Goal: Task Accomplishment & Management: Manage account settings

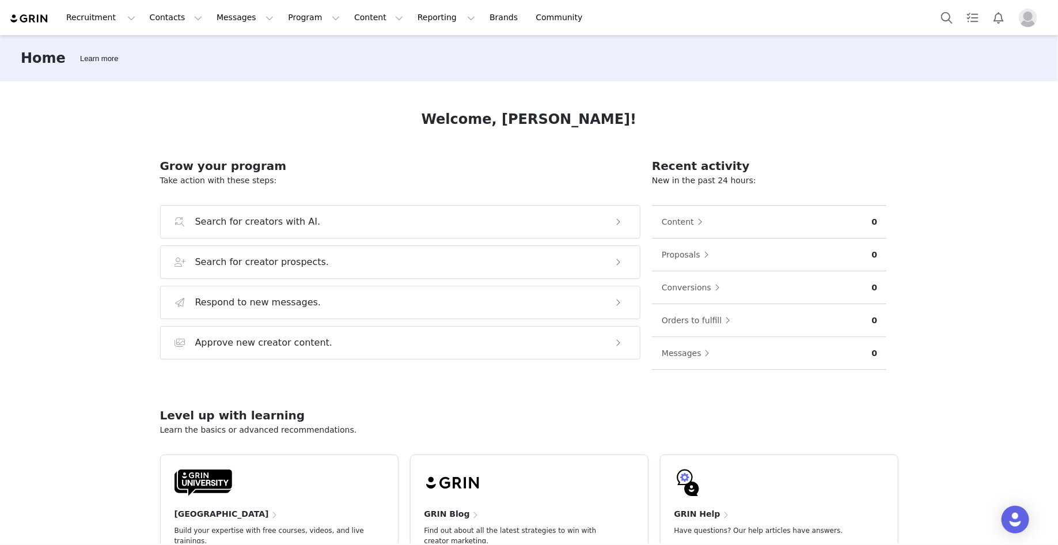
click at [1027, 15] on img "Profile" at bounding box center [1028, 18] width 18 height 18
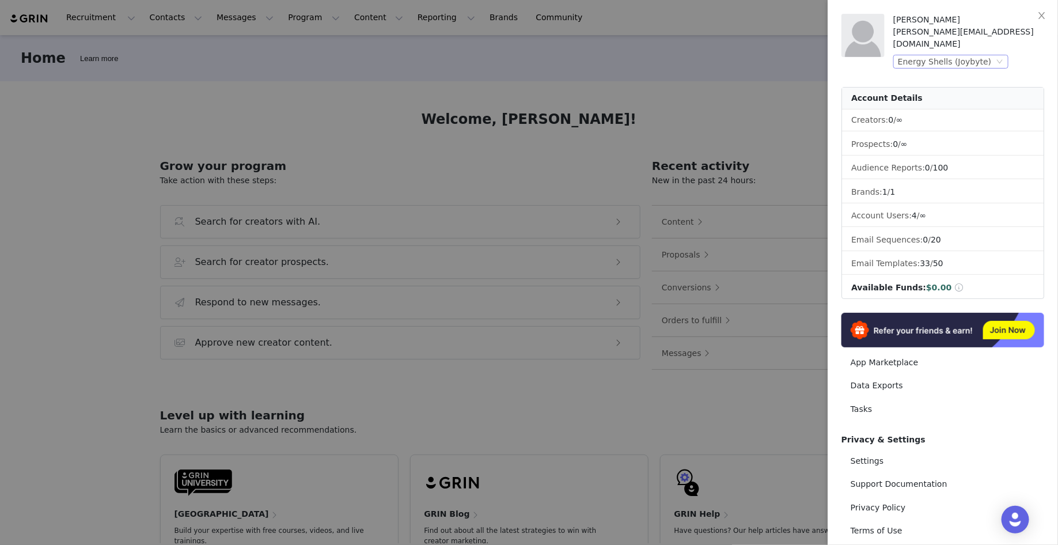
click at [952, 55] on div "Energy Shells (Joybyte)" at bounding box center [945, 61] width 94 height 13
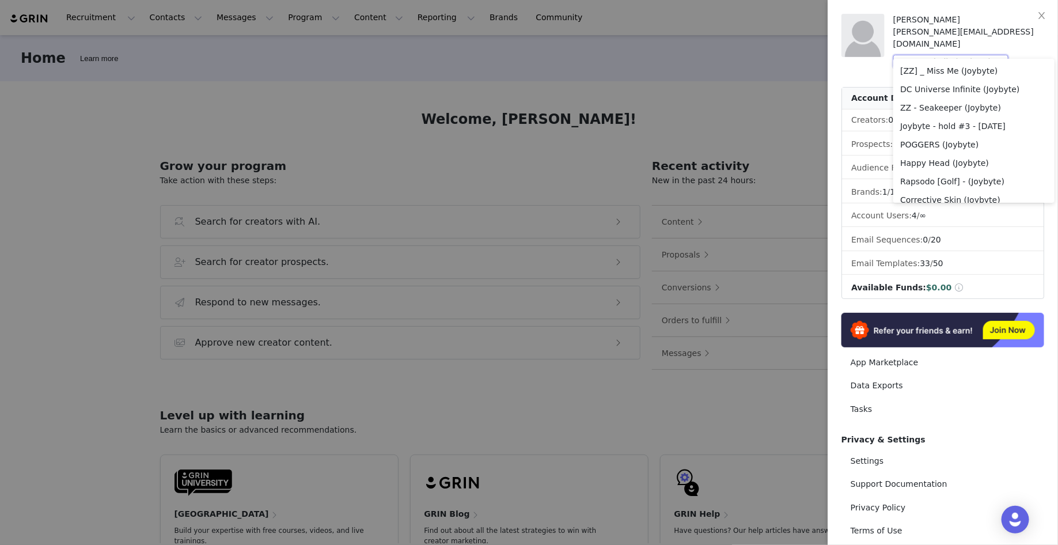
scroll to position [204, 0]
click at [989, 129] on li "Joybyte - hold #3 - 9/22/25" at bounding box center [973, 124] width 161 height 18
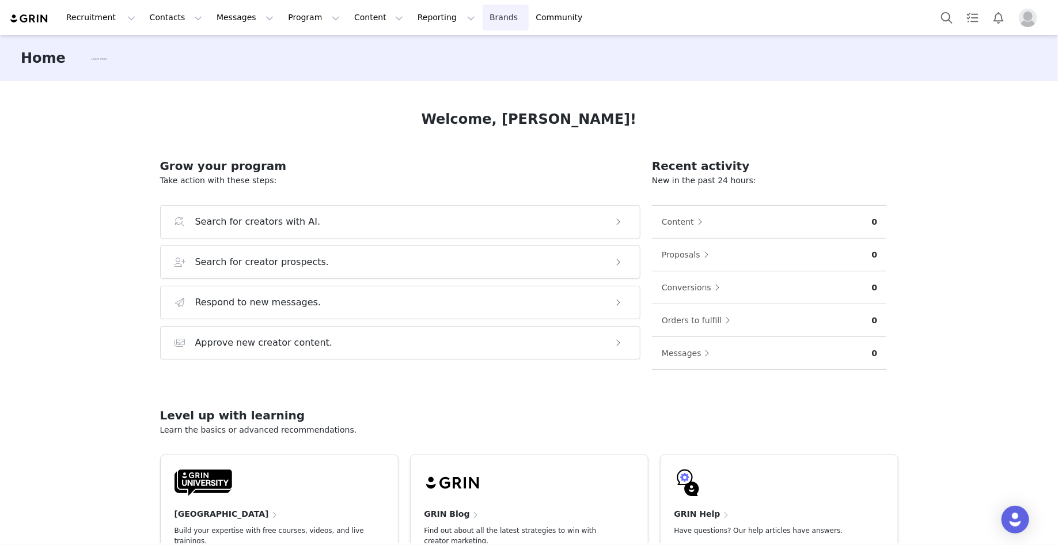
click at [483, 17] on link "Brands Brands" at bounding box center [506, 18] width 46 height 26
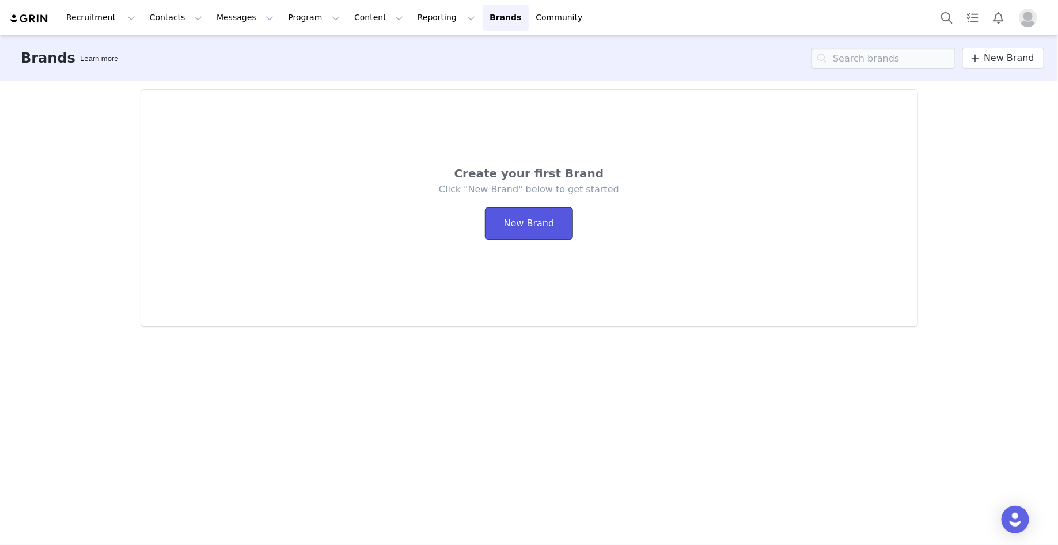
click at [537, 215] on button "New Brand" at bounding box center [529, 223] width 89 height 32
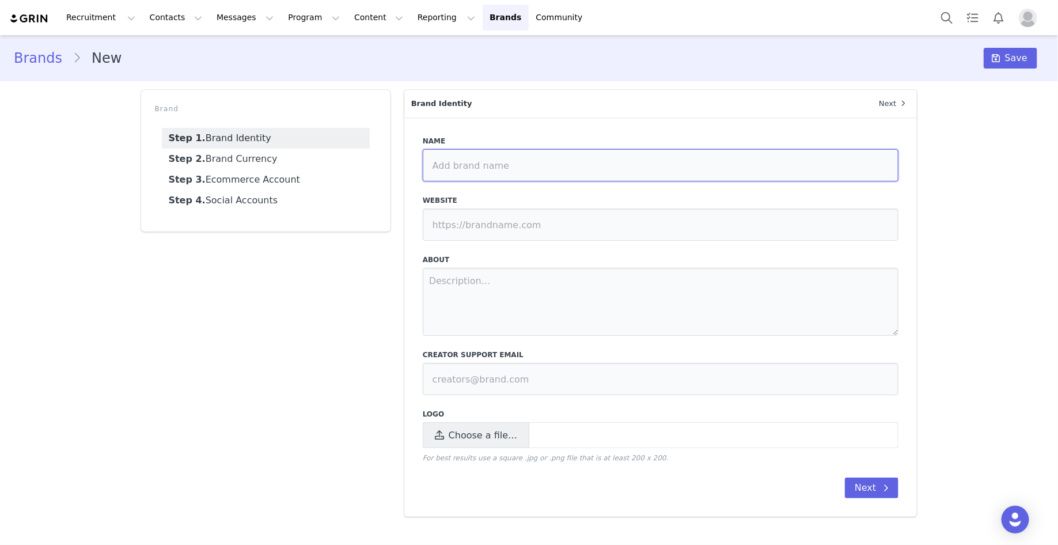
click at [465, 169] on input at bounding box center [661, 165] width 476 height 32
type input "Swiss Madison (Joybyte)"
click at [585, 233] on input at bounding box center [661, 225] width 476 height 32
paste input "https://swissmadison.com/"
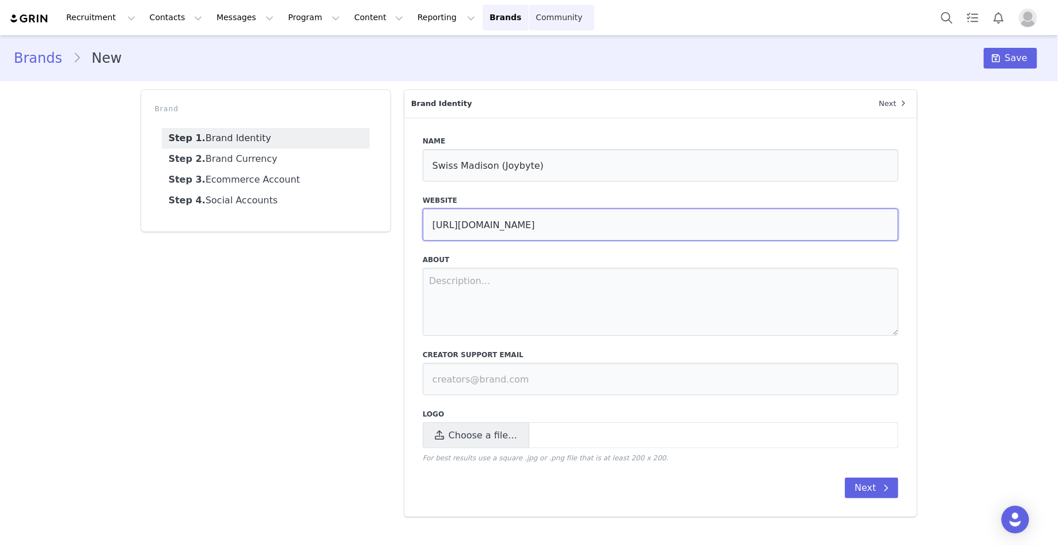
type input "https://swissmadison.com/"
click at [503, 442] on span "Choose a file…" at bounding box center [476, 435] width 107 height 26
click at [503, 442] on input "Choose a file…" at bounding box center [661, 435] width 476 height 26
type input "C:\fakepath\Screenshot 2025-09-30 at 12.58.05 PM.png"
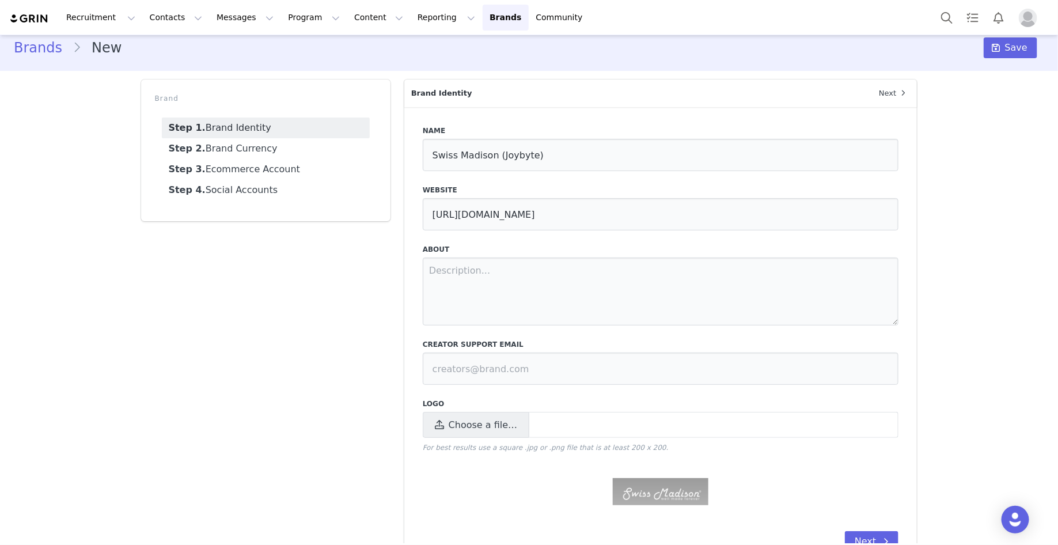
scroll to position [45, 0]
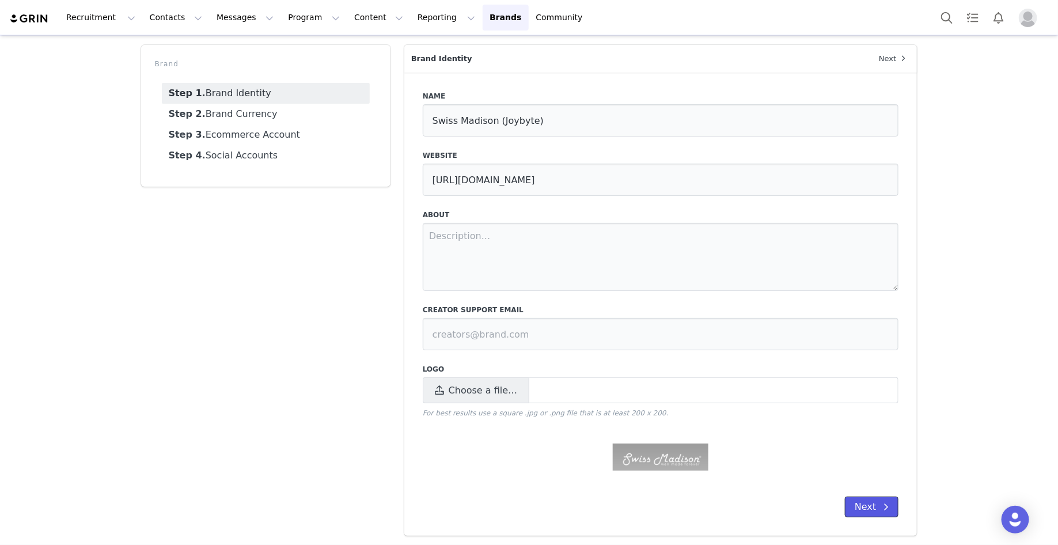
click at [871, 511] on button "Next" at bounding box center [872, 507] width 54 height 21
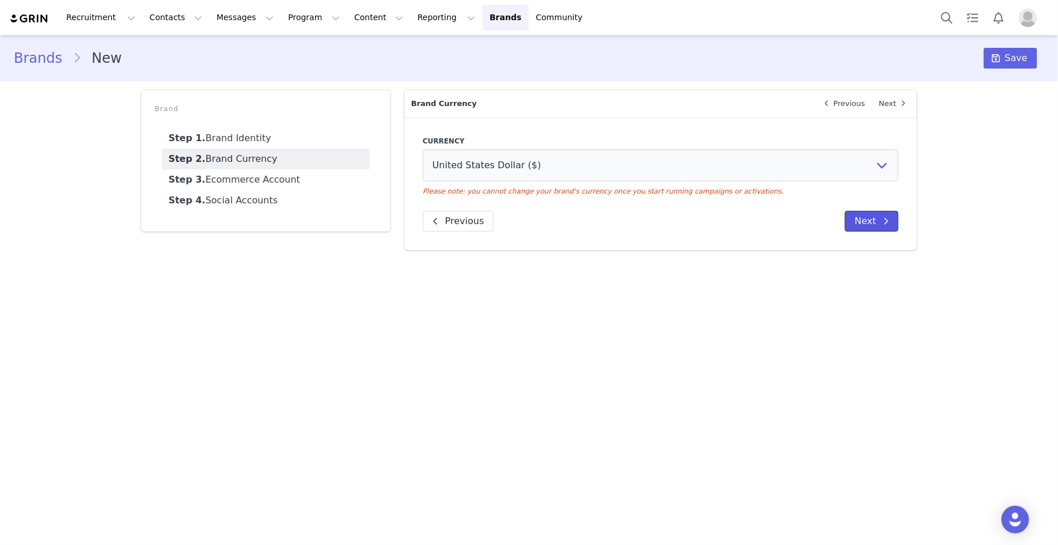
click at [854, 228] on button "Next" at bounding box center [872, 221] width 54 height 21
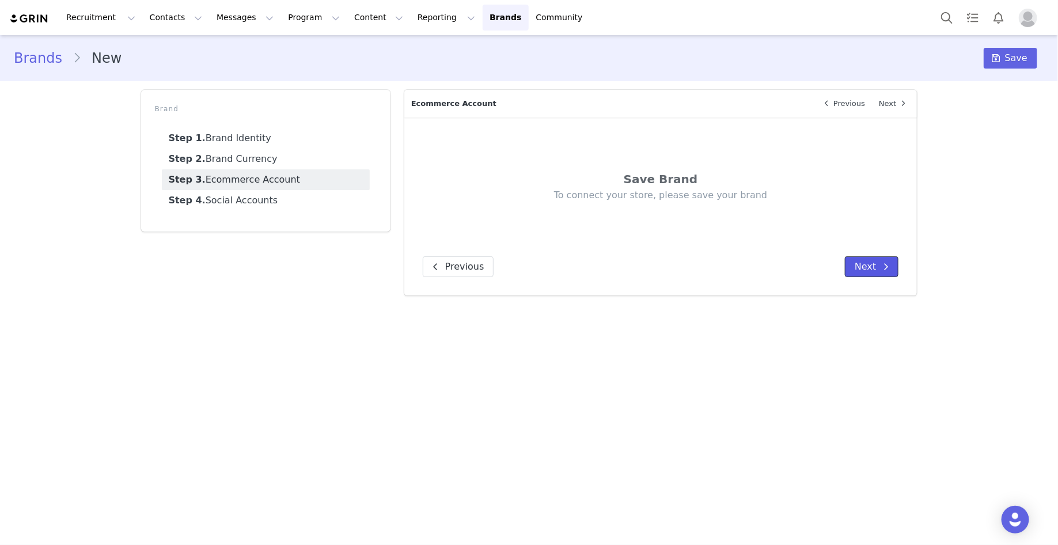
click at [869, 264] on button "Next" at bounding box center [872, 266] width 54 height 21
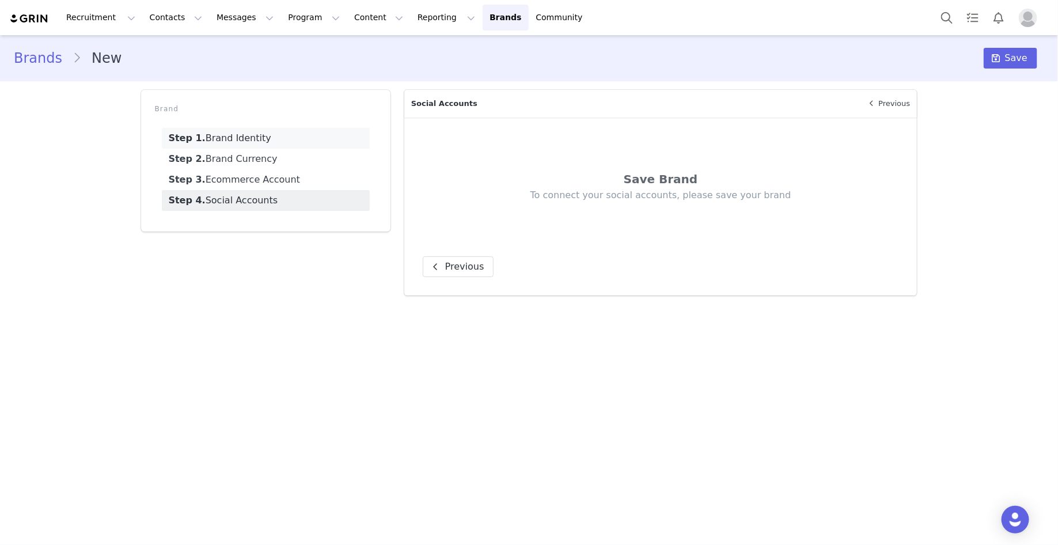
drag, startPoint x: 227, startPoint y: 131, endPoint x: 240, endPoint y: 132, distance: 12.7
click at [226, 131] on link "Step 1. Brand Identity" at bounding box center [266, 138] width 208 height 21
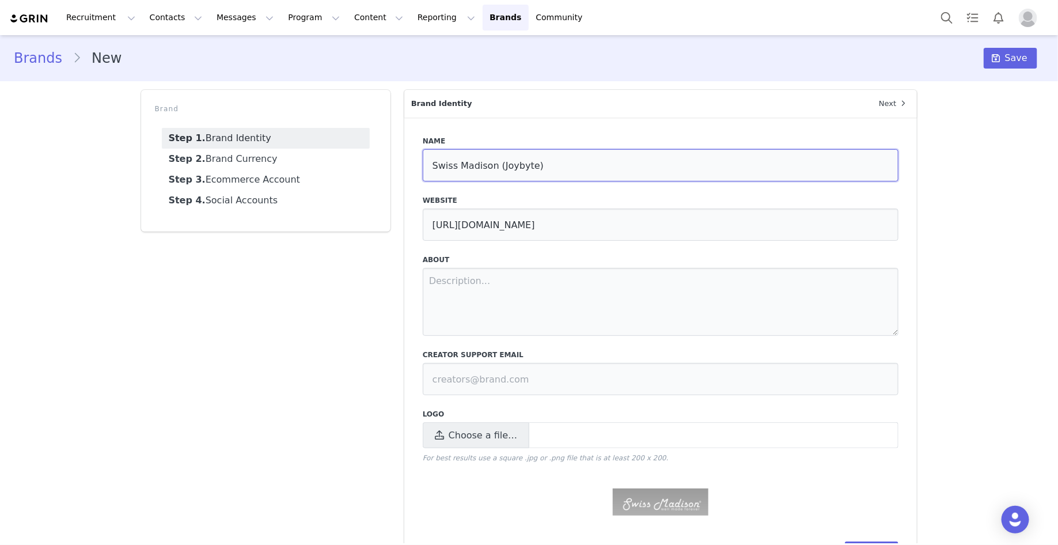
click at [514, 155] on input "Swiss Madison (Joybyte)" at bounding box center [661, 165] width 476 height 32
click at [1014, 55] on span "Save" at bounding box center [1016, 58] width 22 height 14
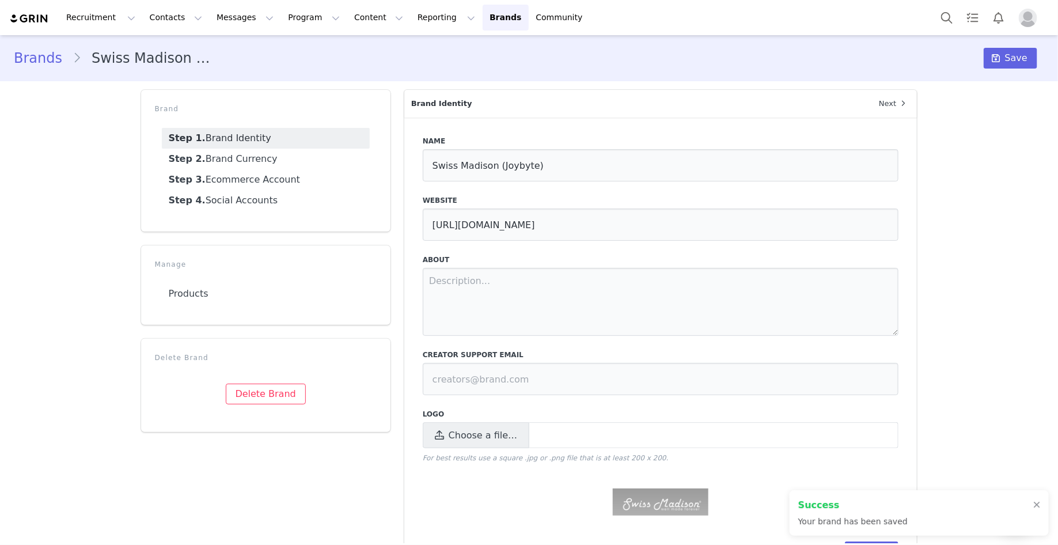
type input "Swiss Madison (Joybyte)"
click at [1028, 21] on img "Profile" at bounding box center [1028, 18] width 18 height 18
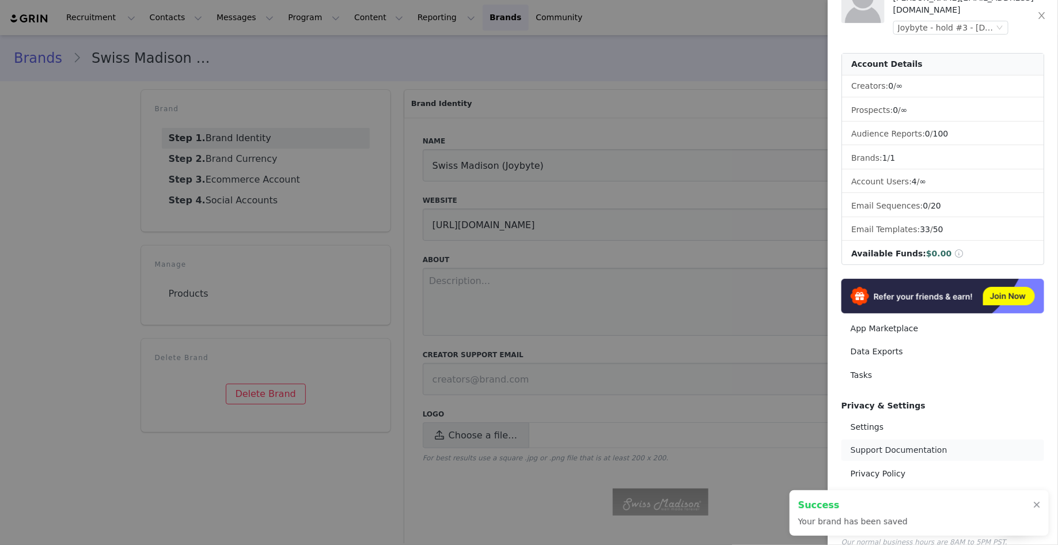
scroll to position [35, 0]
click at [895, 416] on link "Settings" at bounding box center [943, 426] width 203 height 21
select select "UTC"
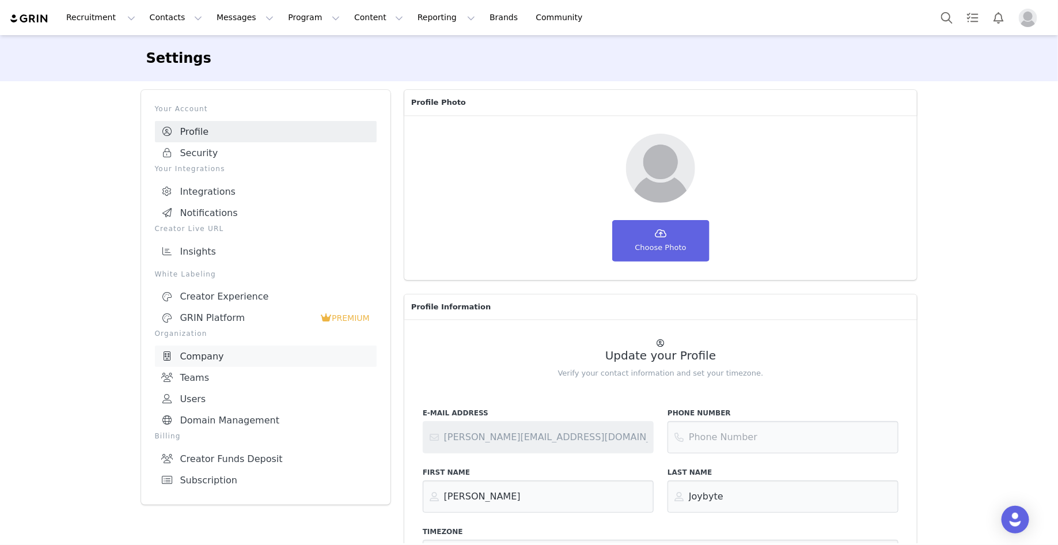
click at [232, 351] on link "Company" at bounding box center [266, 356] width 222 height 21
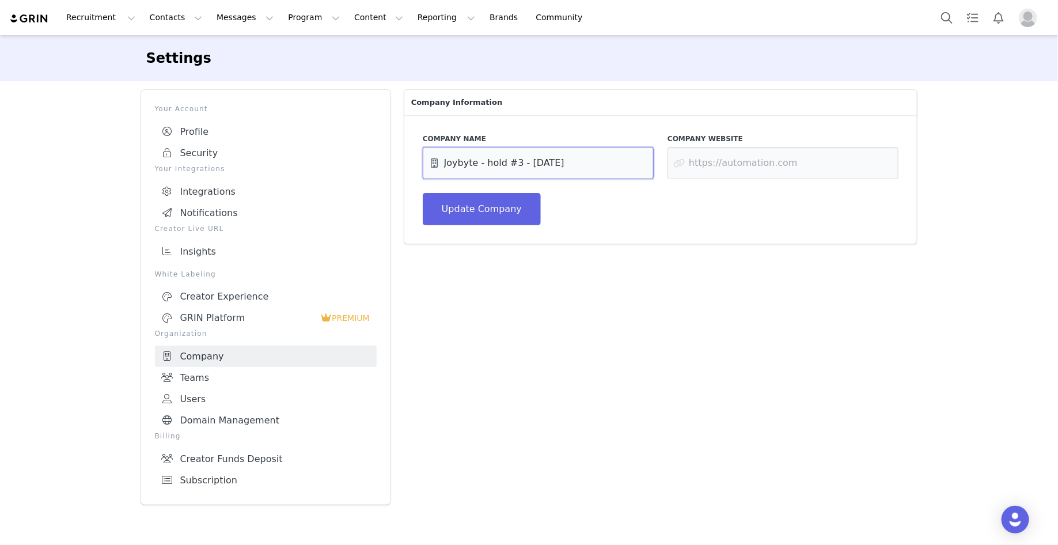
click at [524, 170] on input "Joybyte - hold #3 - 9/22/25" at bounding box center [538, 163] width 231 height 32
paste input "Swiss Madison (Joybyte)"
type input "Swiss Madison (Joybyte)"
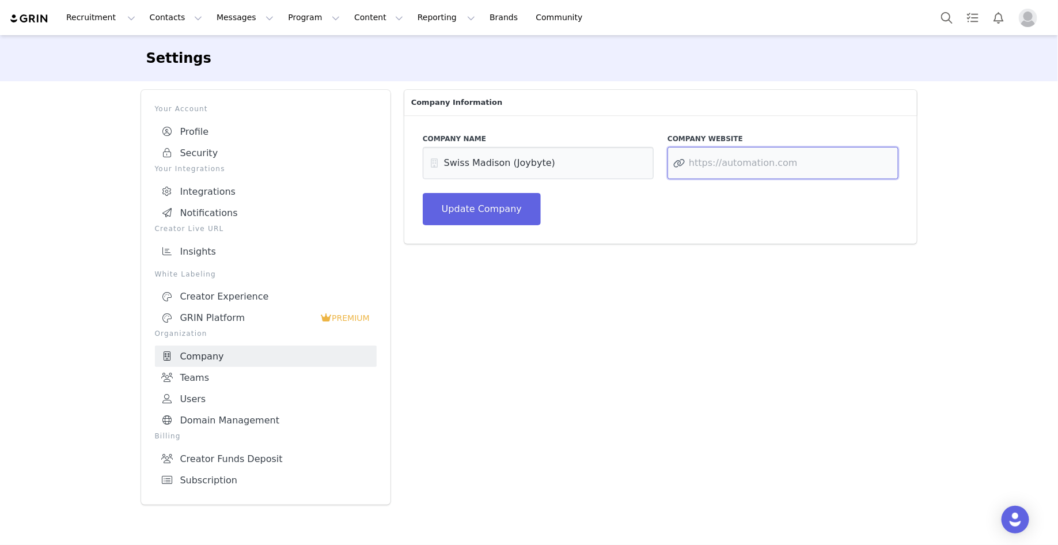
click at [699, 166] on input at bounding box center [783, 163] width 231 height 32
paste input "https://swissmadison.com/"
type input "https://swissmadison.com/"
click at [469, 211] on button "Update Company" at bounding box center [482, 209] width 118 height 32
type input "Swiss Madison (Joybyte)"
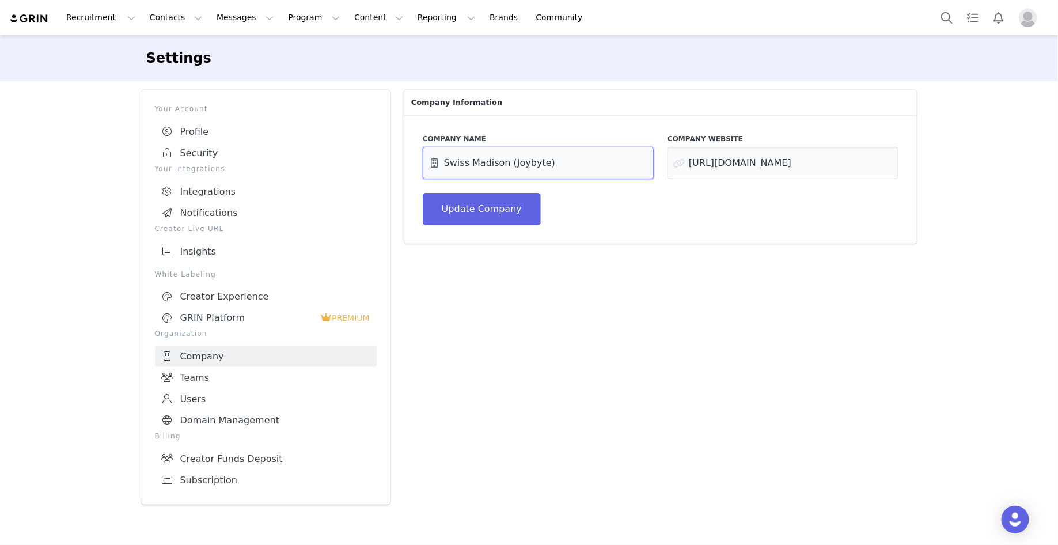
click at [463, 149] on input "Swiss Madison (Joybyte)" at bounding box center [538, 163] width 231 height 32
click at [513, 213] on button "Update Company" at bounding box center [482, 209] width 118 height 32
click at [1029, 17] on img "Profile" at bounding box center [1028, 18] width 18 height 18
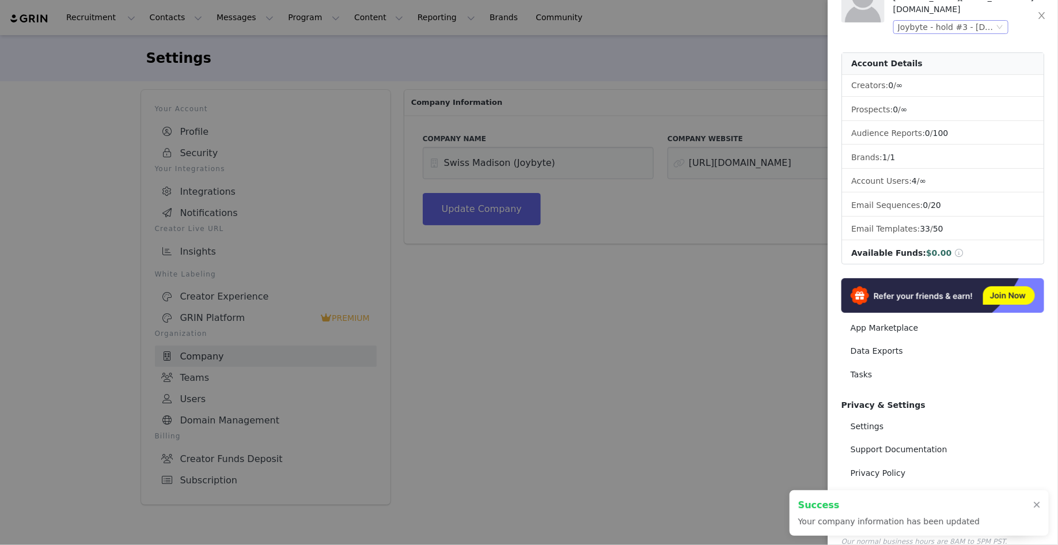
click at [954, 21] on div "Joybyte - hold #3 - 9/22/25" at bounding box center [946, 27] width 96 height 13
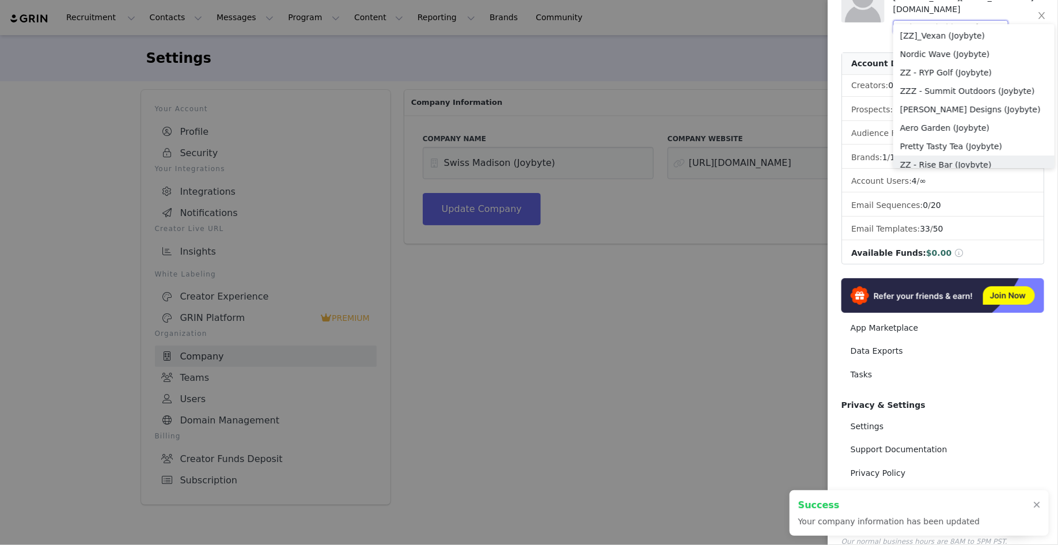
scroll to position [131, 0]
click at [949, 54] on li "ZZ - Hopdoddy / LALO (Joybyte)" at bounding box center [973, 52] width 161 height 18
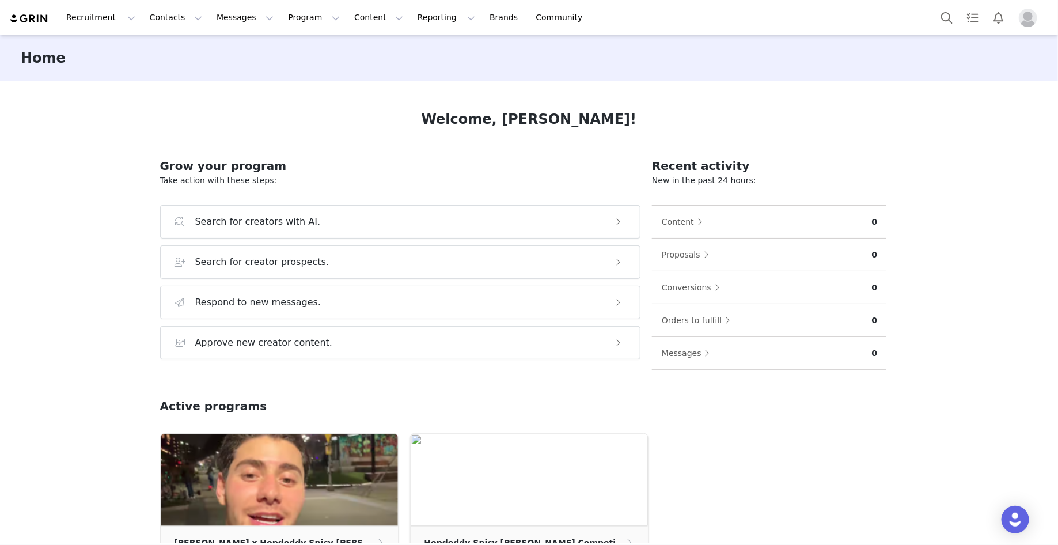
click at [1029, 17] on img "Profile" at bounding box center [1028, 18] width 18 height 18
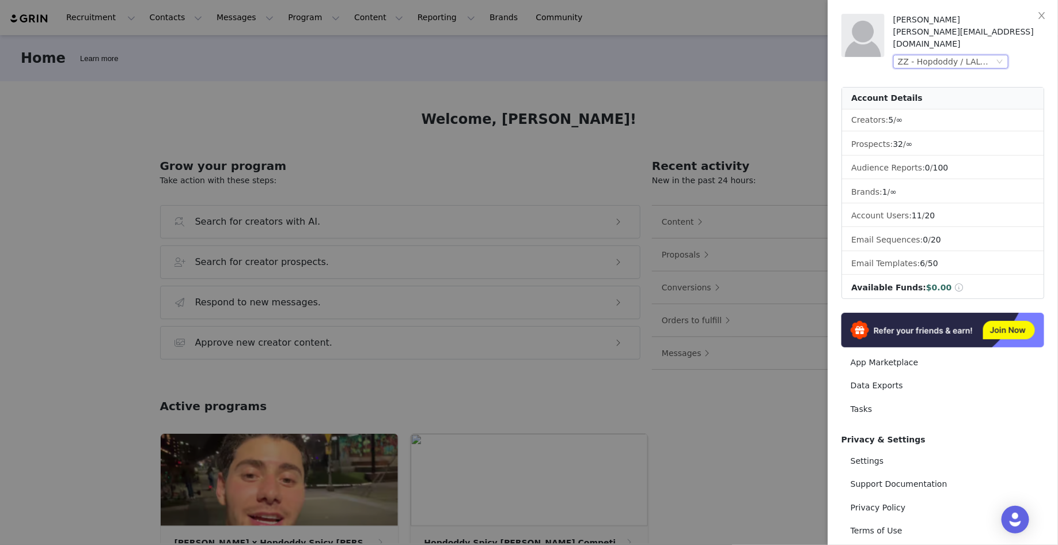
click at [989, 55] on div "ZZ - Hopdoddy / LALO (Joybyte)" at bounding box center [946, 61] width 96 height 13
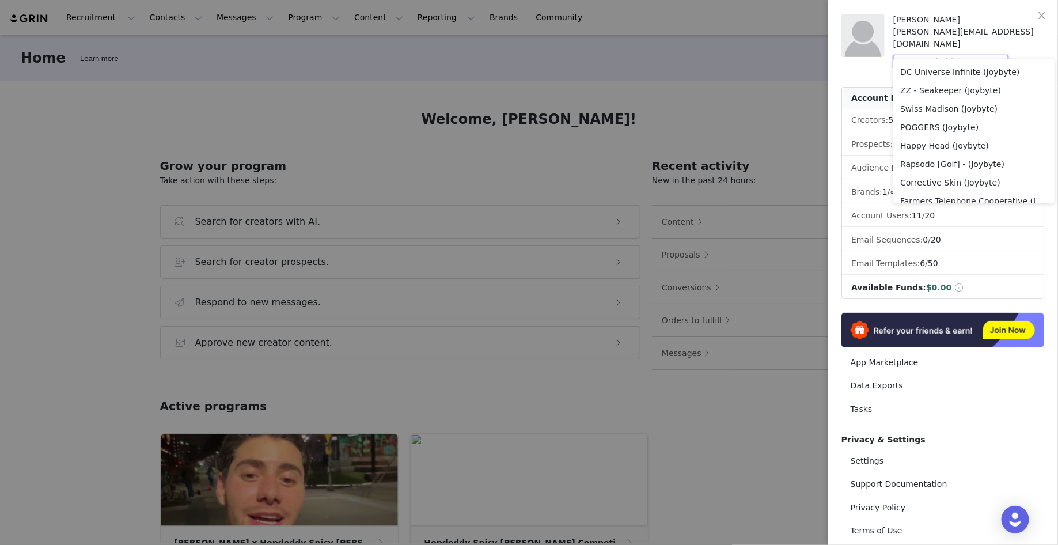
scroll to position [219, 0]
